Goal: Information Seeking & Learning: Learn about a topic

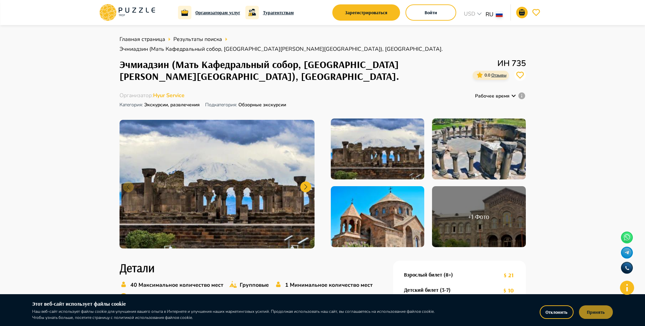
drag, startPoint x: 600, startPoint y: 310, endPoint x: 586, endPoint y: 278, distance: 35.5
click at [598, 310] on button "Принять" at bounding box center [596, 312] width 34 height 14
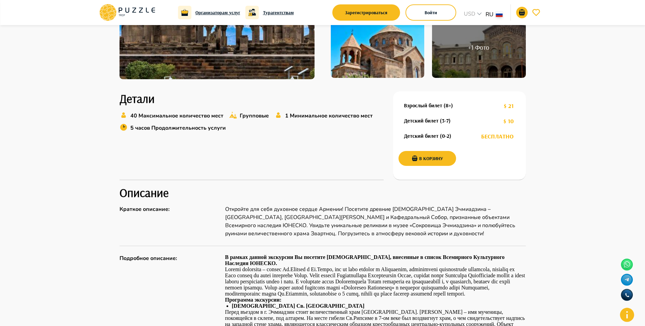
scroll to position [237, 0]
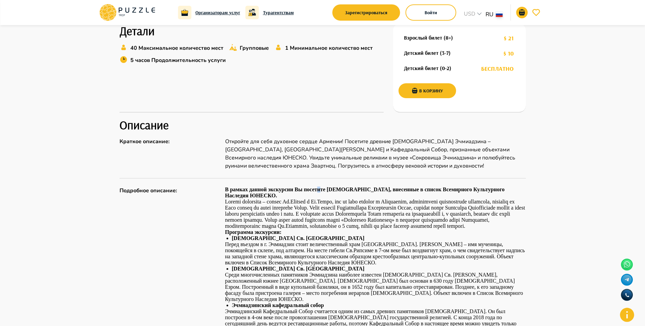
drag, startPoint x: 318, startPoint y: 171, endPoint x: 320, endPoint y: 175, distance: 4.4
click at [352, 206] on p at bounding box center [375, 214] width 301 height 30
drag, startPoint x: 351, startPoint y: 216, endPoint x: 221, endPoint y: 175, distance: 136.9
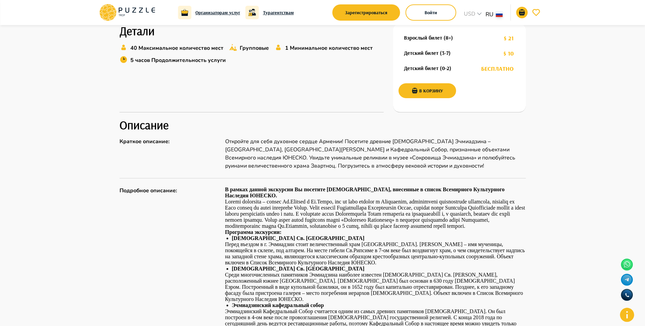
click at [223, 186] on div "Подробное описание : В рамках данной экскурсии Вы посетите [DEMOGRAPHIC_DATA], …" at bounding box center [322, 283] width 406 height 195
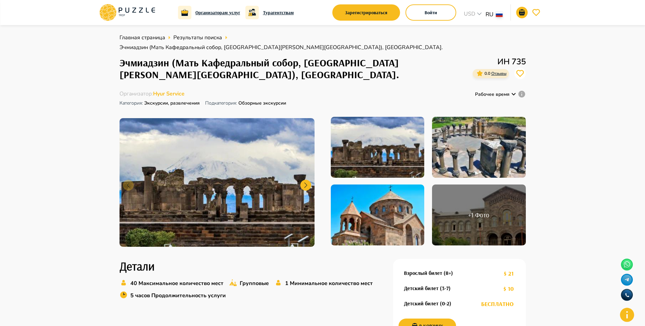
scroll to position [0, 0]
